Goal: Task Accomplishment & Management: Complete application form

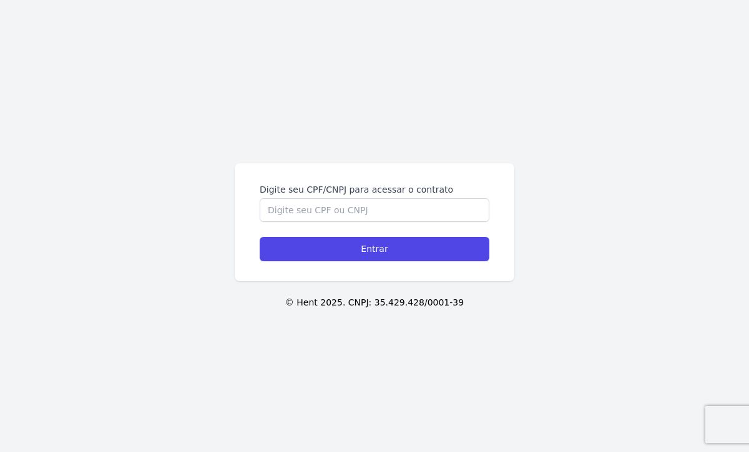
click at [294, 222] on form "Digite seu CPF/CNPJ para acessar o contrato Entrar" at bounding box center [375, 222] width 230 height 78
click at [295, 217] on input "Digite seu CPF/CNPJ para acessar o contrato" at bounding box center [375, 210] width 230 height 24
paste input "070.557.317-63"
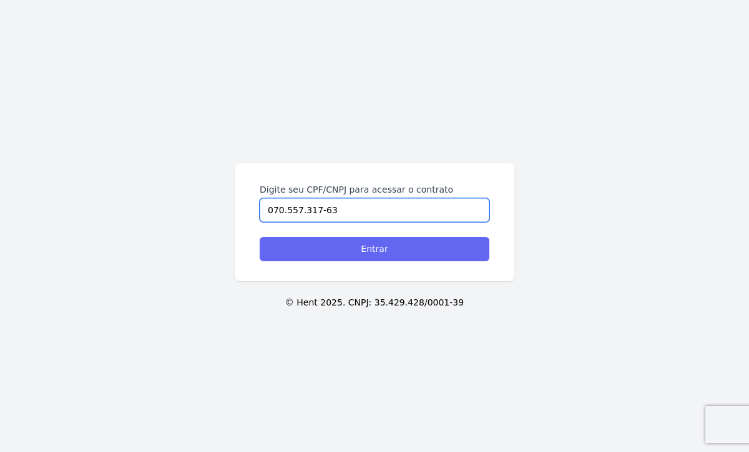
type input "070.557.317-63"
click at [307, 242] on input "Entrar" at bounding box center [375, 249] width 230 height 24
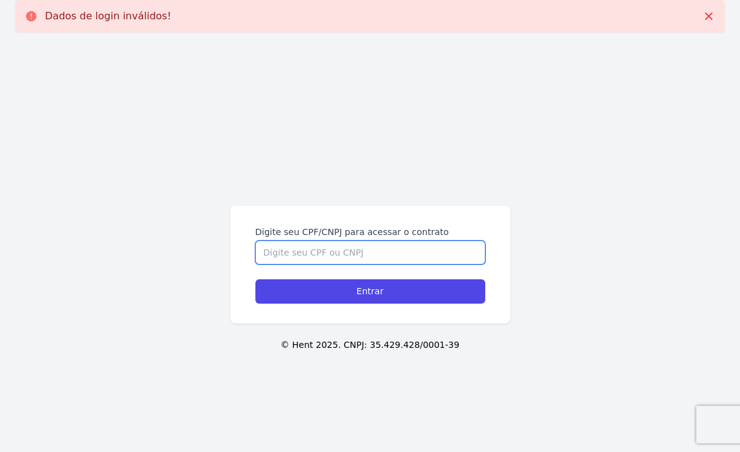
click at [305, 251] on input "Digite seu CPF/CNPJ para acessar o contrato" at bounding box center [370, 253] width 230 height 24
paste input "070.557.317-63"
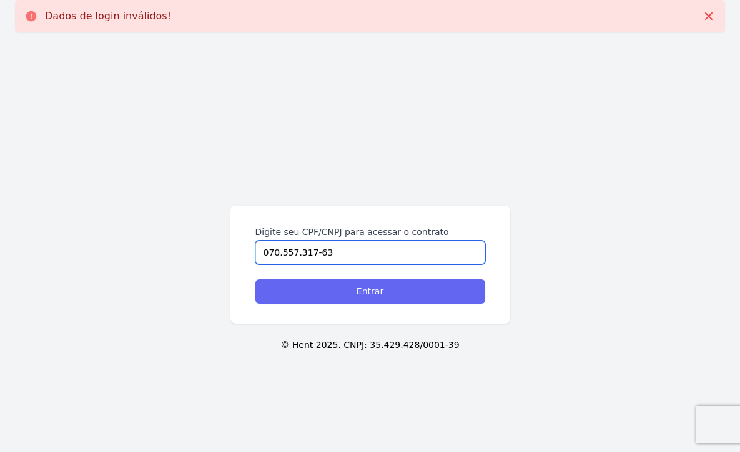
type input "070.557.317-63"
click at [318, 294] on input "Entrar" at bounding box center [370, 292] width 230 height 24
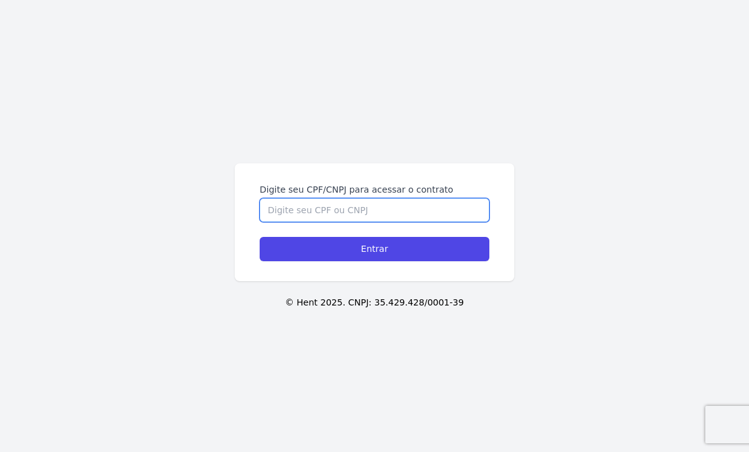
click at [314, 217] on input "Digite seu CPF/CNPJ para acessar o contrato" at bounding box center [375, 210] width 230 height 24
paste input "070.557.317-63"
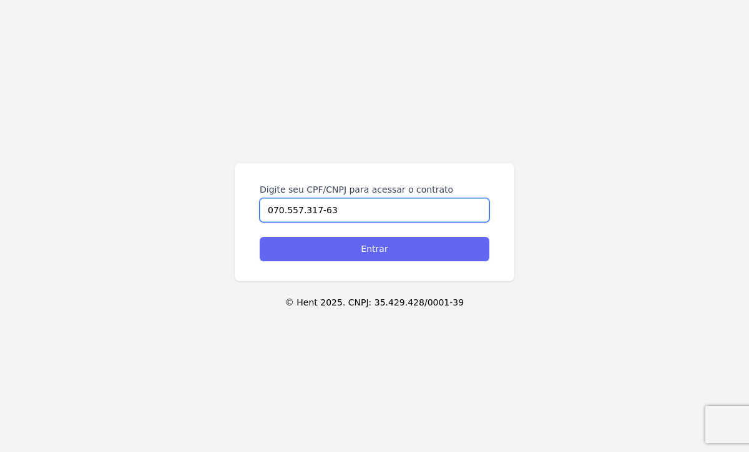
type input "070.557.317-63"
click at [314, 248] on input "Entrar" at bounding box center [375, 249] width 230 height 24
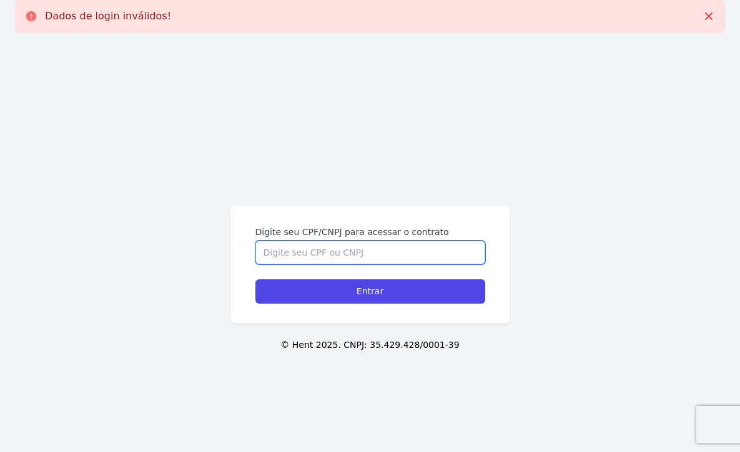
click at [311, 263] on input "Digite seu CPF/CNPJ para acessar o contrato" at bounding box center [370, 253] width 230 height 24
paste input "036.034.847-54"
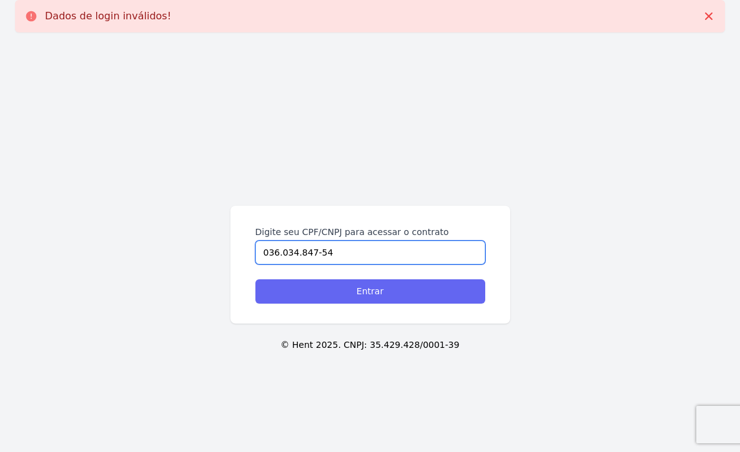
type input "036.034.847-54"
click at [318, 294] on input "Entrar" at bounding box center [370, 292] width 230 height 24
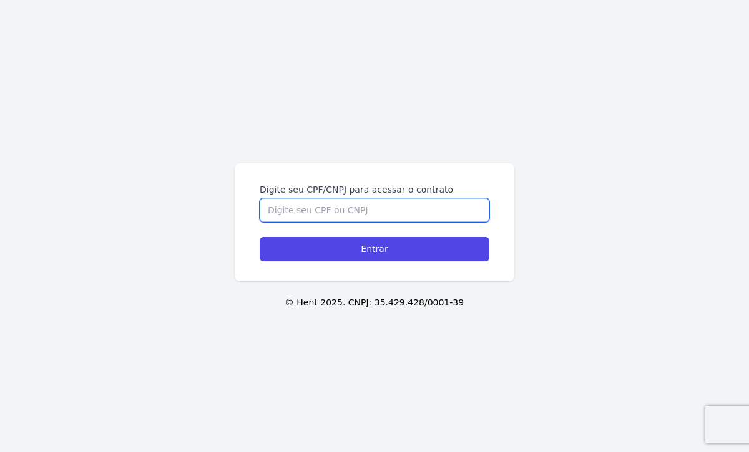
click at [374, 209] on input "Digite seu CPF/CNPJ para acessar o contrato" at bounding box center [375, 210] width 230 height 24
paste input "036.034.847-54"
type input "036.034.847-54"
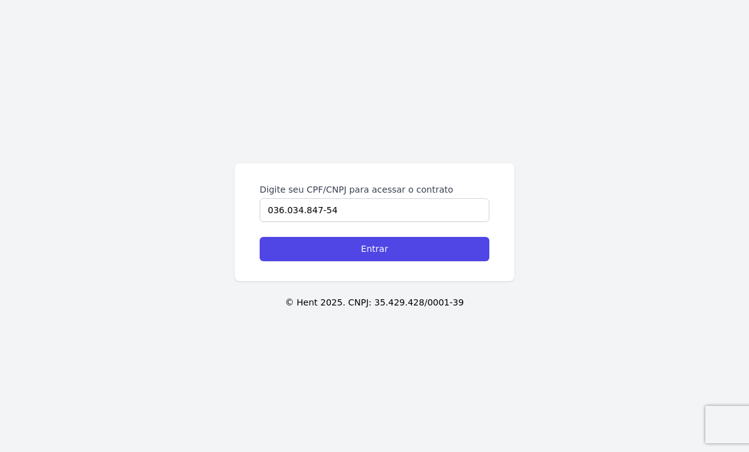
click at [360, 266] on div "Digite seu CPF/CNPJ para acessar o contrato 036.034.847-54 Entrar" at bounding box center [375, 223] width 280 height 118
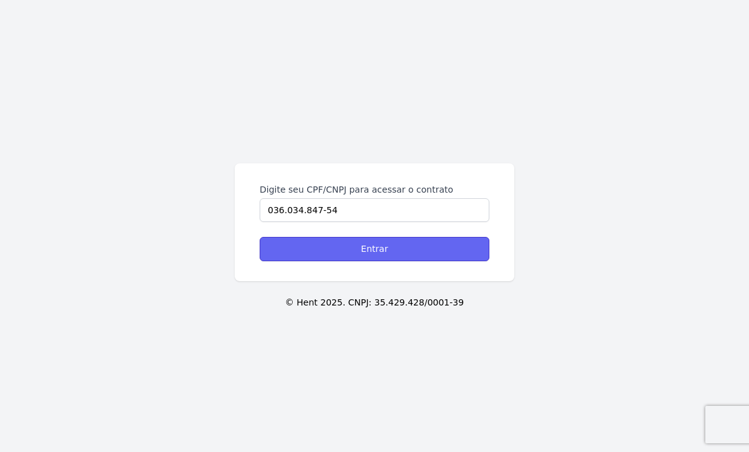
click at [365, 252] on input "Entrar" at bounding box center [375, 249] width 230 height 24
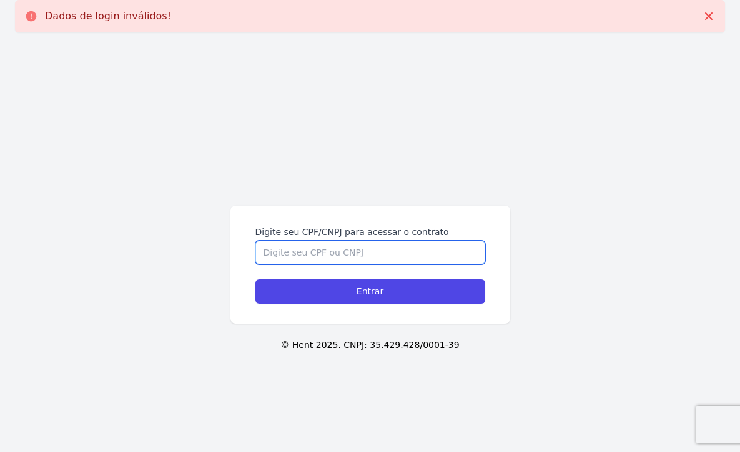
click at [343, 256] on input "Digite seu CPF/CNPJ para acessar o contrato" at bounding box center [370, 253] width 230 height 24
paste input "070.557.317-63"
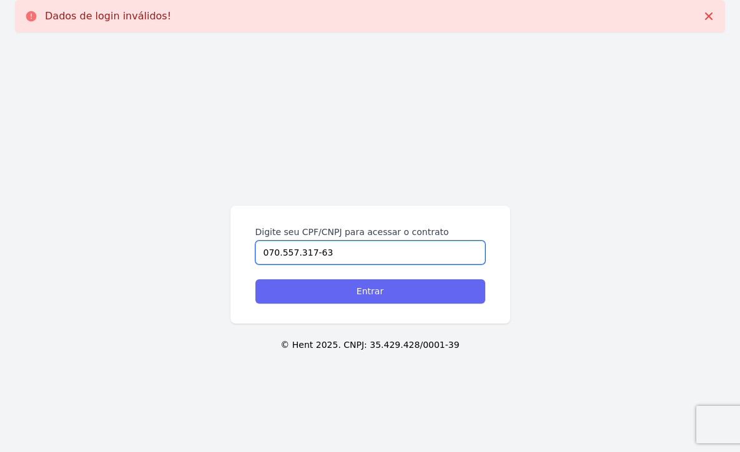
type input "070.557.317-63"
click at [334, 283] on input "Entrar" at bounding box center [370, 292] width 230 height 24
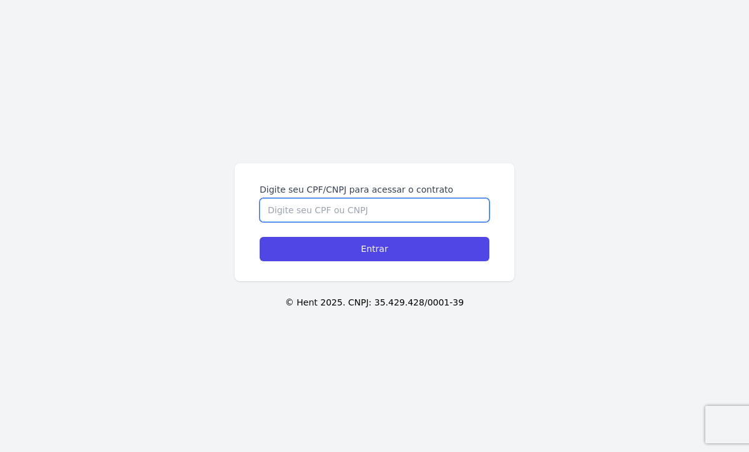
click at [316, 213] on input "Digite seu CPF/CNPJ para acessar o contrato" at bounding box center [375, 210] width 230 height 24
paste input "[PERSON_NAME] CPF/CNPJ do cliente 036.034.847-54"
drag, startPoint x: 423, startPoint y: 208, endPoint x: 105, endPoint y: 200, distance: 317.8
click at [106, 200] on div "Digite seu CPF/CNPJ para acessar o contrato Adriano Francisco Felisberto CPF/CN…" at bounding box center [374, 226] width 749 height 452
type input "036.034.847-54"
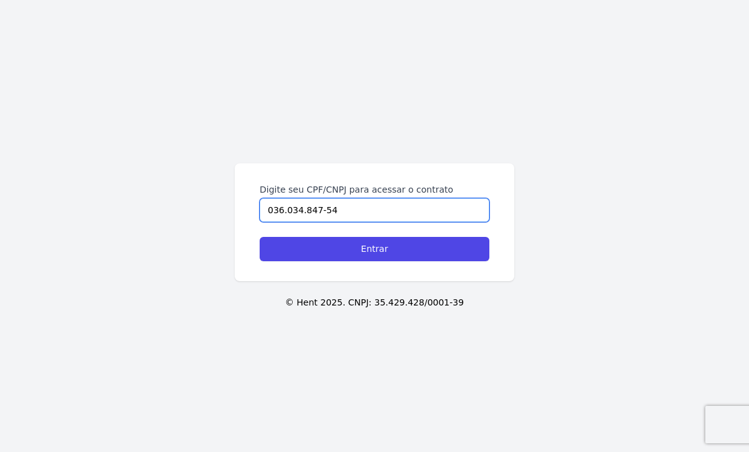
click at [260, 237] on input "Entrar" at bounding box center [375, 249] width 230 height 24
